Goal: Transaction & Acquisition: Purchase product/service

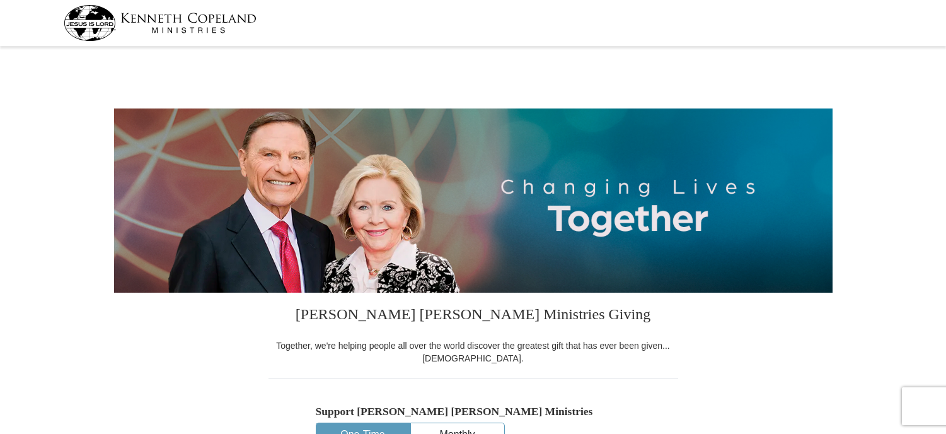
select select "IN"
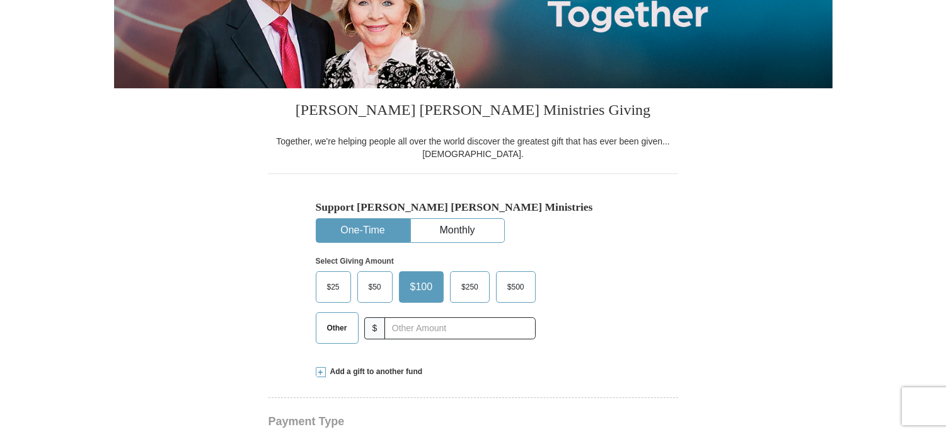
scroll to position [236, 0]
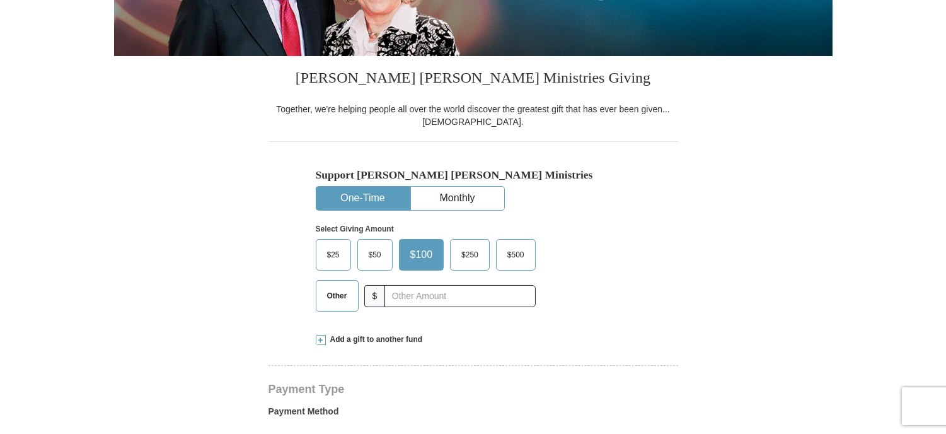
click at [335, 301] on span "Other" at bounding box center [337, 295] width 33 height 19
click at [0, 0] on input "Other" at bounding box center [0, 0] width 0 height 0
click at [357, 342] on span "Add a gift to another fund" at bounding box center [374, 339] width 97 height 11
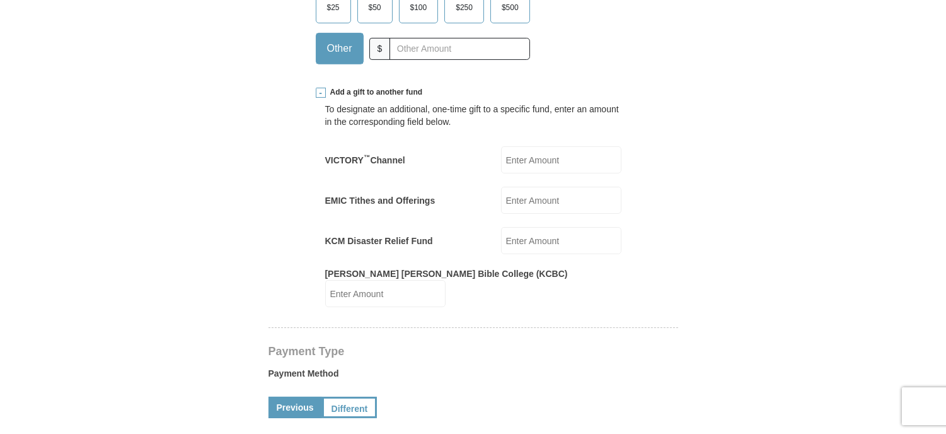
scroll to position [491, 0]
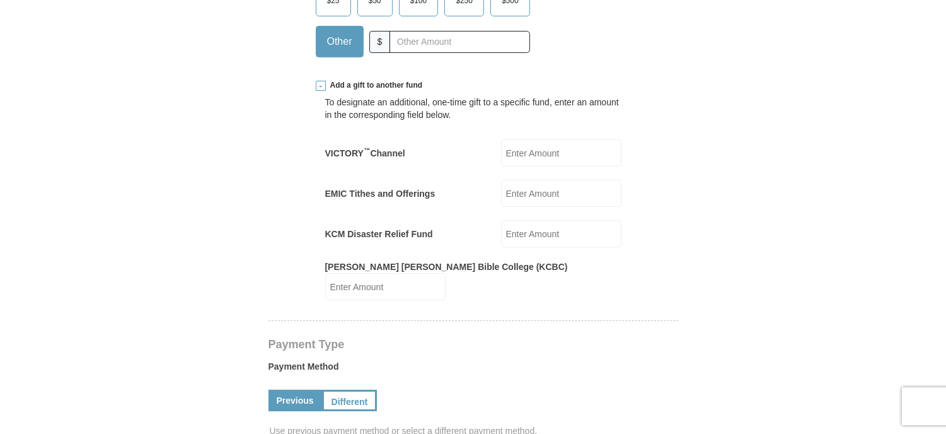
click at [579, 192] on input "EMIC Tithes and Offerings" at bounding box center [561, 193] width 120 height 27
type input "376.00"
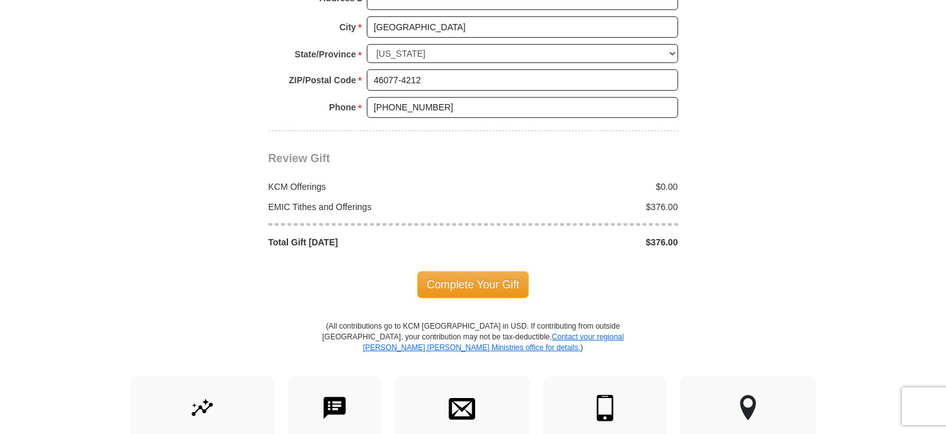
scroll to position [1277, 0]
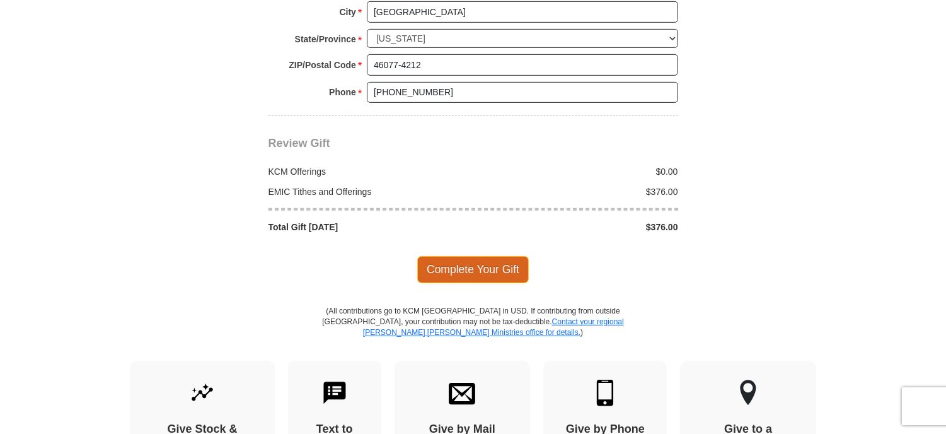
click at [489, 256] on span "Complete Your Gift" at bounding box center [473, 269] width 112 height 26
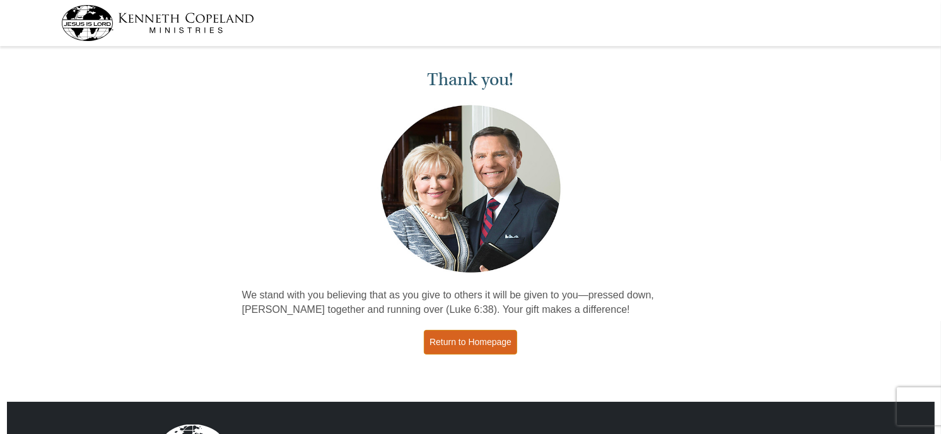
click at [477, 337] on link "Return to Homepage" at bounding box center [470, 342] width 93 height 25
